Goal: Browse casually

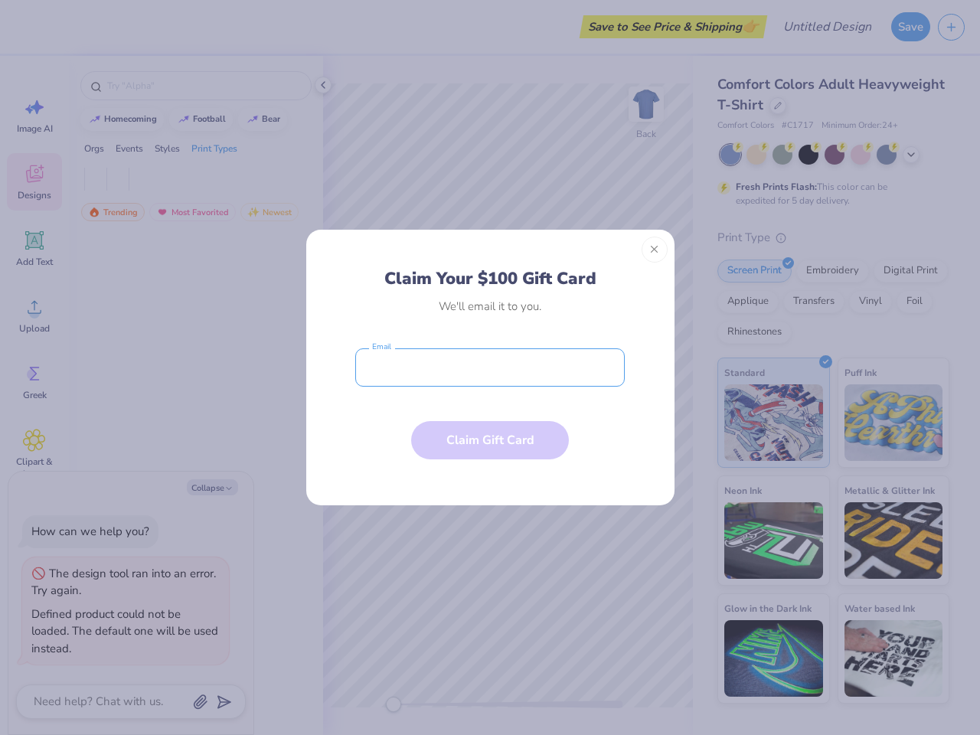
type textarea "x"
click at [490, 368] on input "email" at bounding box center [490, 367] width 270 height 38
click at [655, 250] on button "Close" at bounding box center [655, 250] width 26 height 26
